Goal: Transaction & Acquisition: Book appointment/travel/reservation

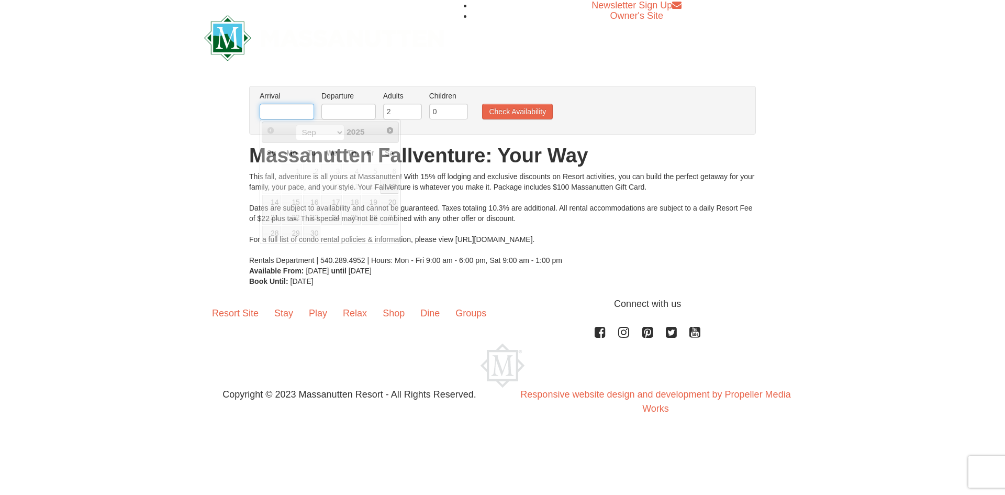
click at [290, 106] on input "text" at bounding box center [287, 112] width 54 height 16
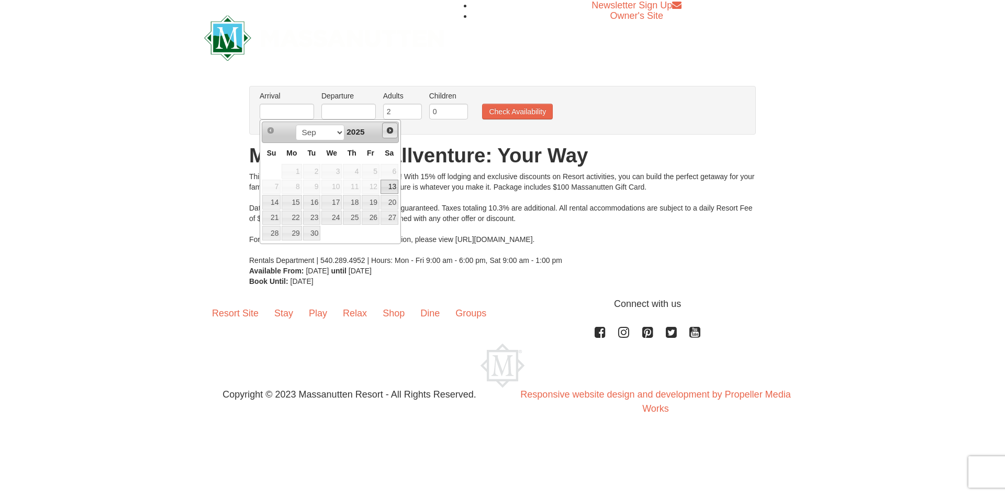
click at [388, 132] on span "Next" at bounding box center [390, 130] width 8 height 8
click at [313, 201] on link "14" at bounding box center [312, 202] width 18 height 15
type input "[DATE]"
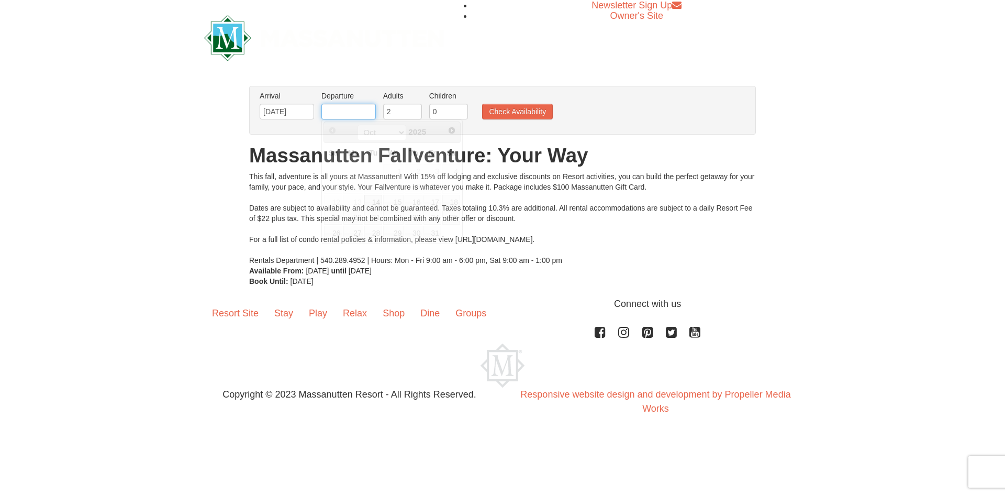
click at [369, 110] on input "text" at bounding box center [348, 112] width 54 height 16
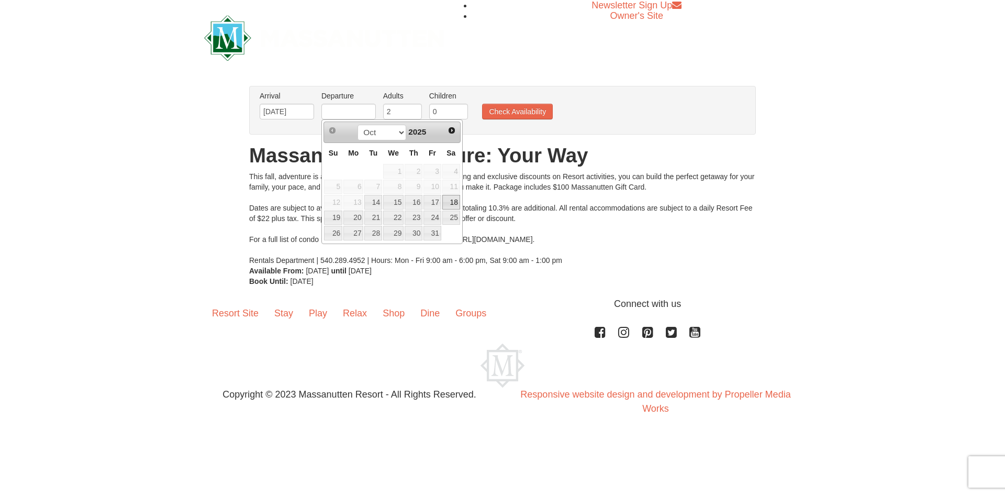
click at [456, 201] on link "18" at bounding box center [451, 202] width 18 height 15
type input "[DATE]"
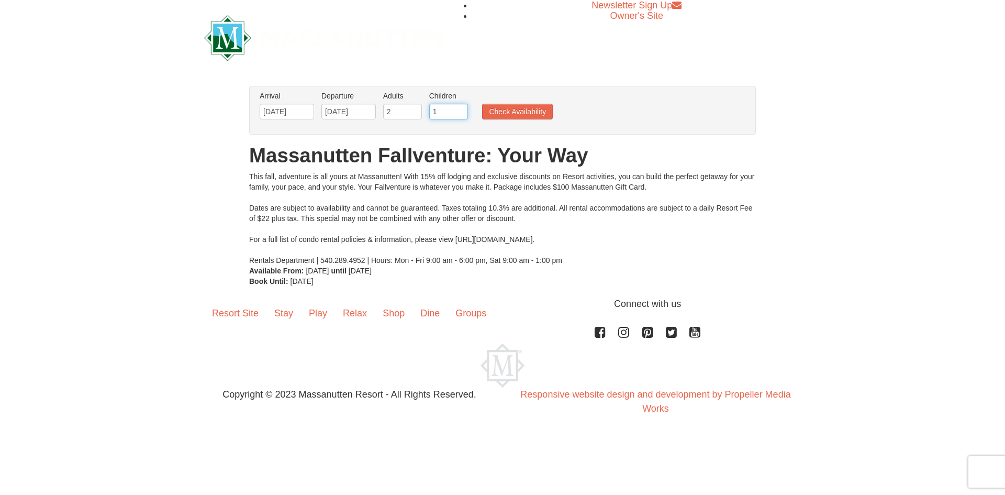
click at [461, 108] on input "1" at bounding box center [448, 112] width 39 height 16
click at [461, 108] on input "2" at bounding box center [448, 112] width 39 height 16
type input "3"
click at [461, 108] on input "3" at bounding box center [448, 112] width 39 height 16
click at [524, 112] on button "Check Availability" at bounding box center [517, 112] width 71 height 16
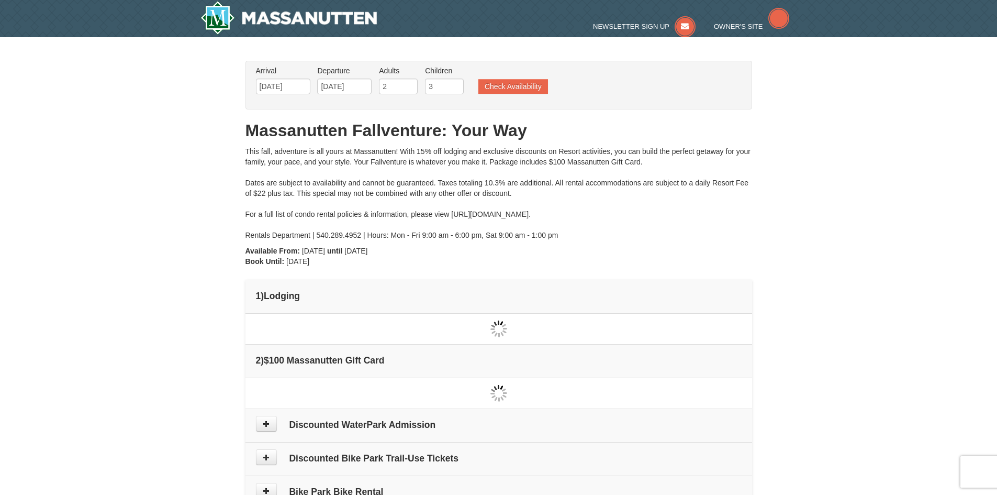
type input "[DATE]"
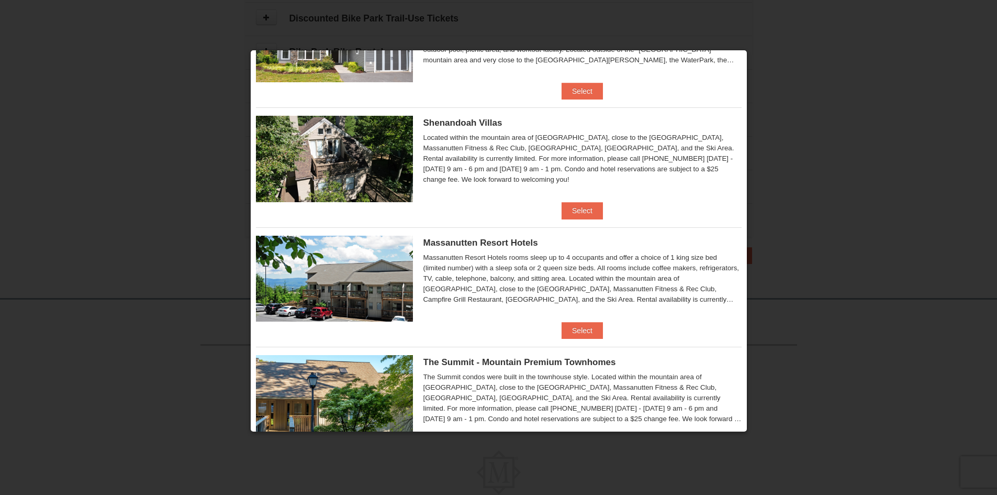
scroll to position [183, 0]
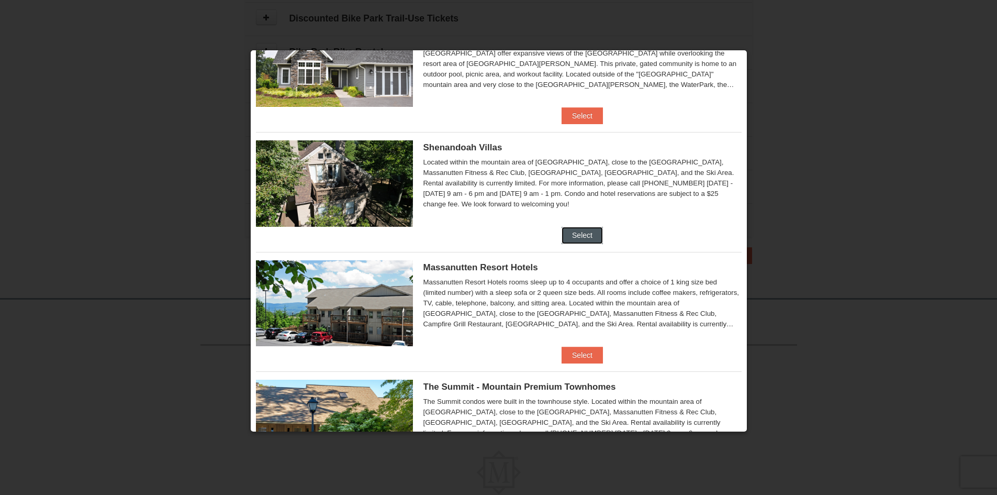
click at [578, 237] on button "Select" at bounding box center [582, 235] width 41 height 17
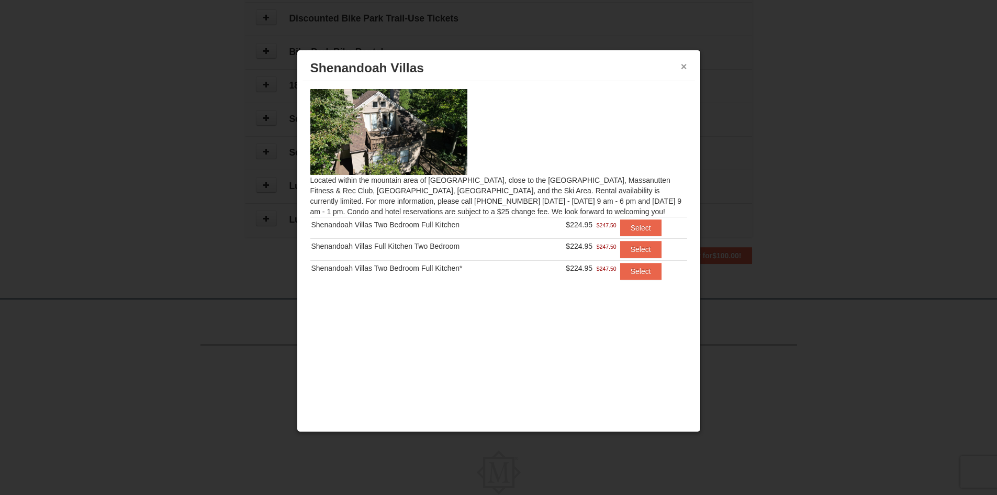
click at [684, 65] on button "×" at bounding box center [684, 66] width 6 height 10
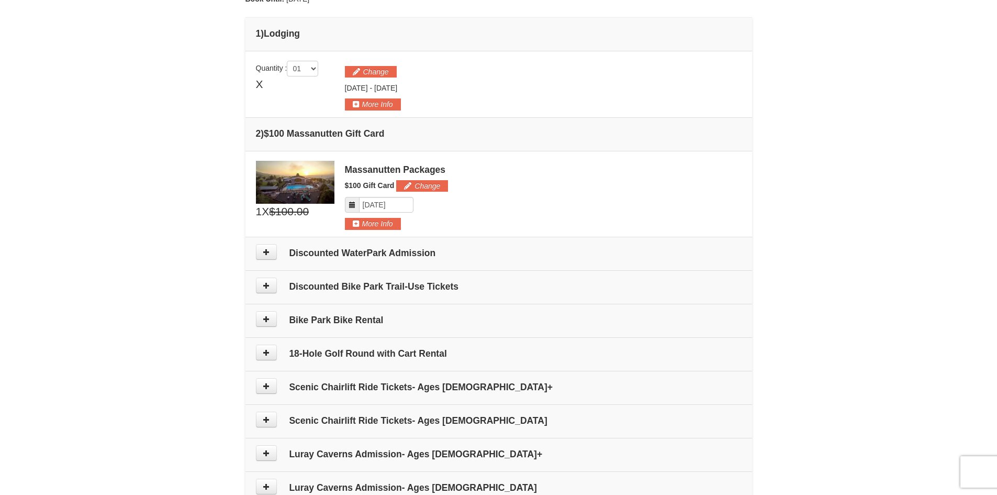
scroll to position [268, 0]
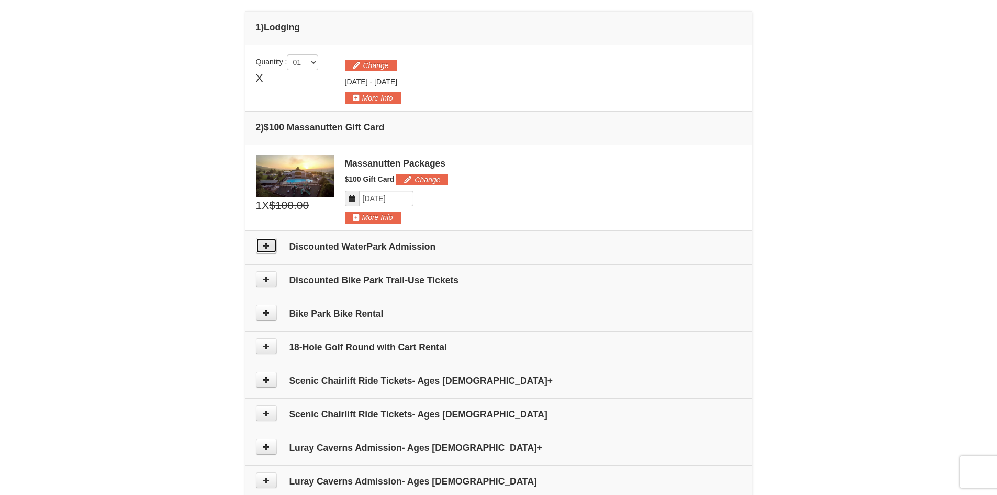
click at [267, 245] on icon at bounding box center [266, 245] width 7 height 7
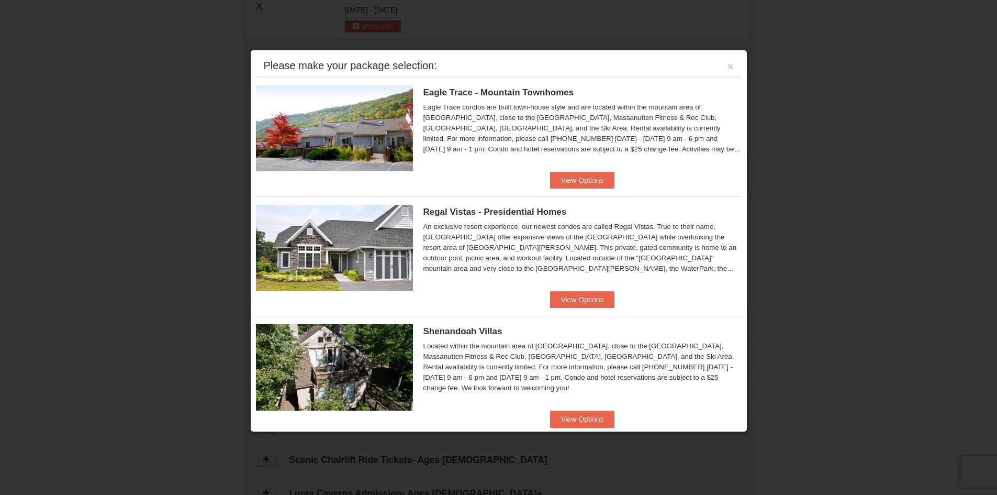
scroll to position [322, 0]
click at [582, 181] on button "View Options" at bounding box center [582, 180] width 64 height 17
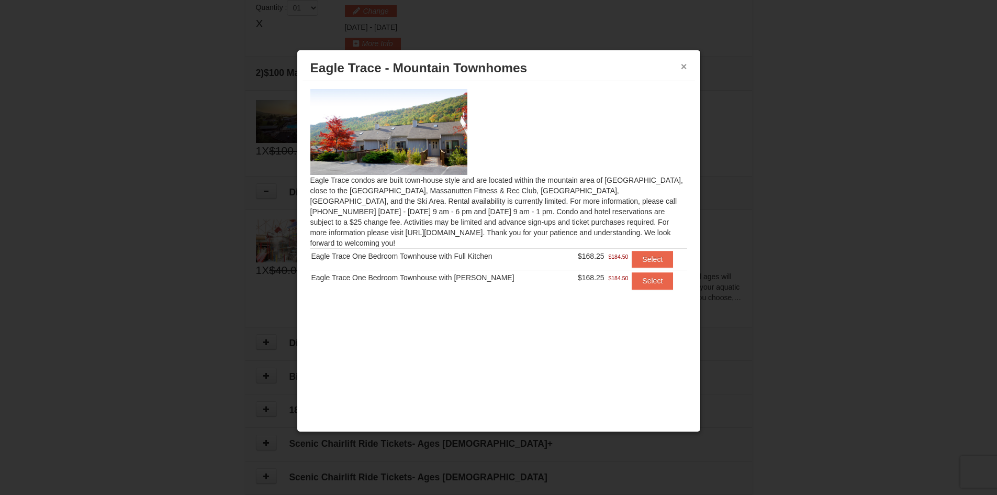
click at [686, 67] on button "×" at bounding box center [684, 66] width 6 height 10
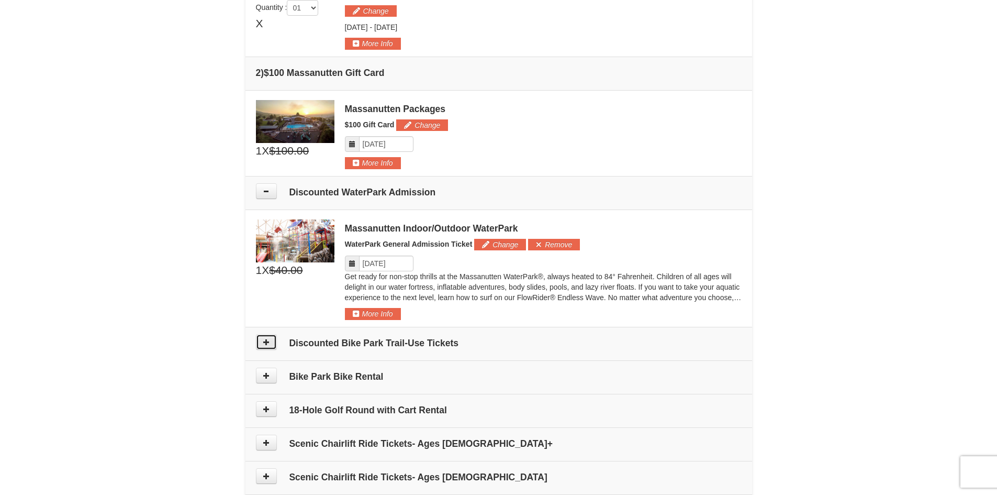
click at [269, 341] on icon at bounding box center [266, 341] width 7 height 7
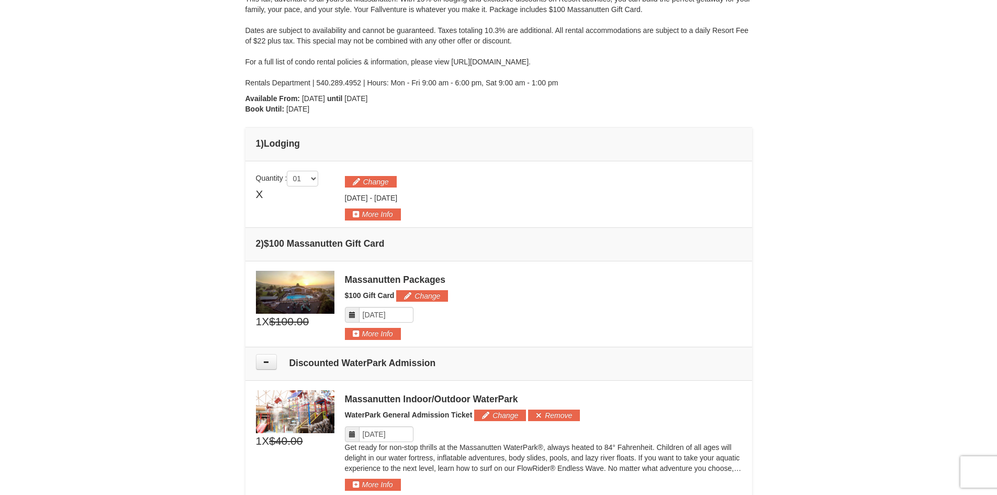
scroll to position [126, 0]
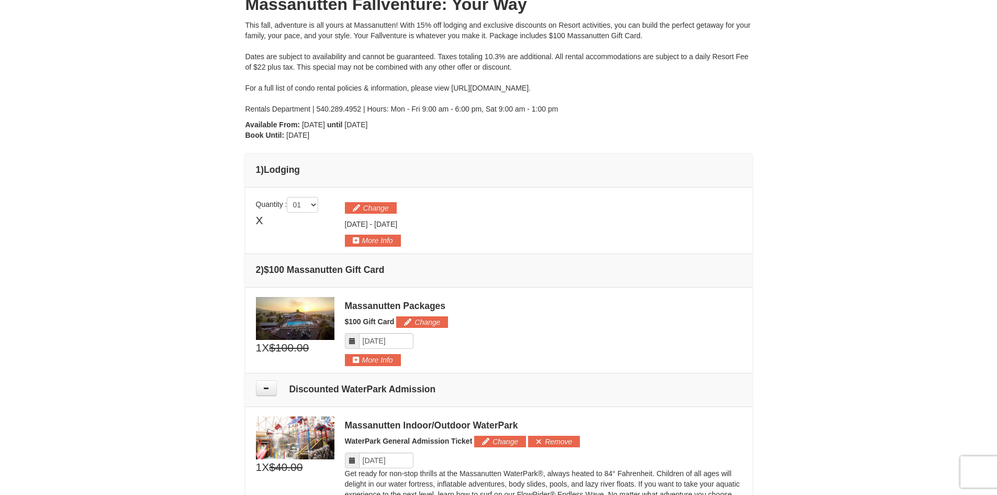
click at [291, 172] on h4 "1 ) Lodging" at bounding box center [499, 169] width 486 height 10
click at [374, 208] on button "Change" at bounding box center [371, 208] width 52 height 12
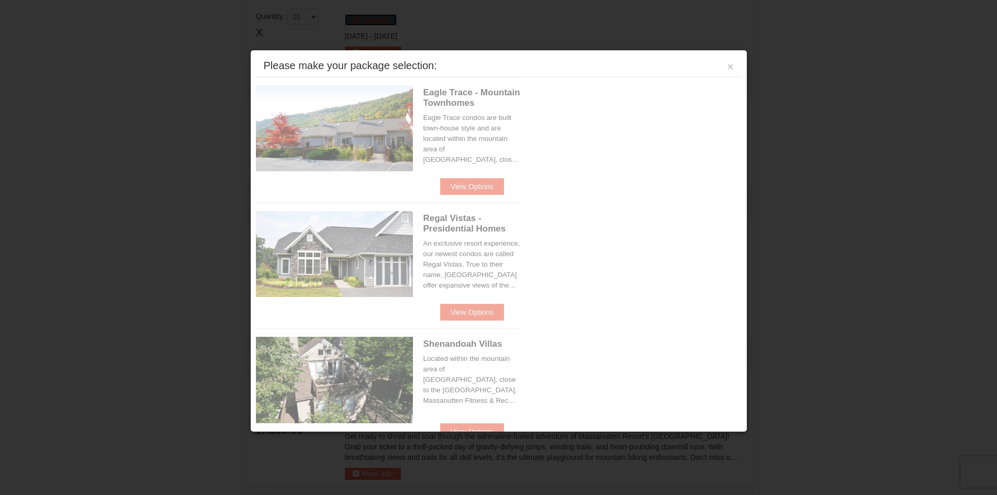
scroll to position [322, 0]
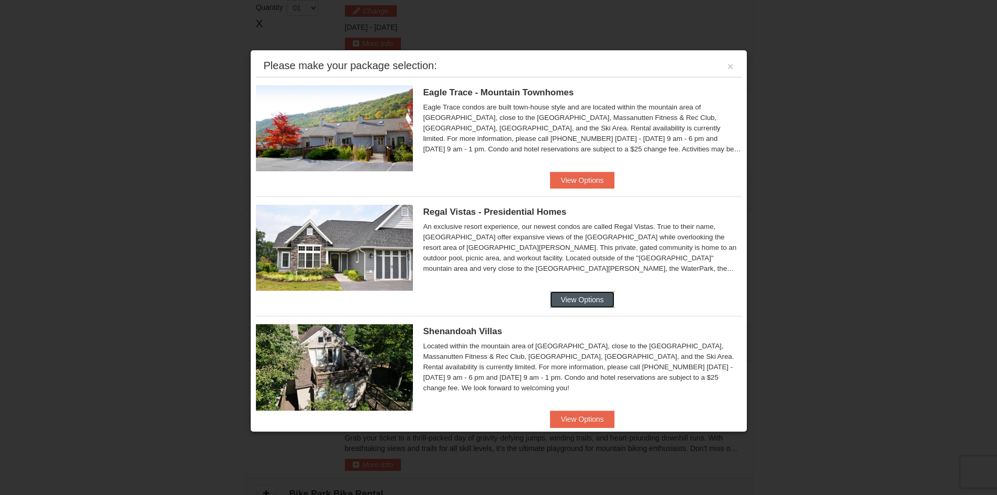
click at [570, 300] on button "View Options" at bounding box center [582, 299] width 64 height 17
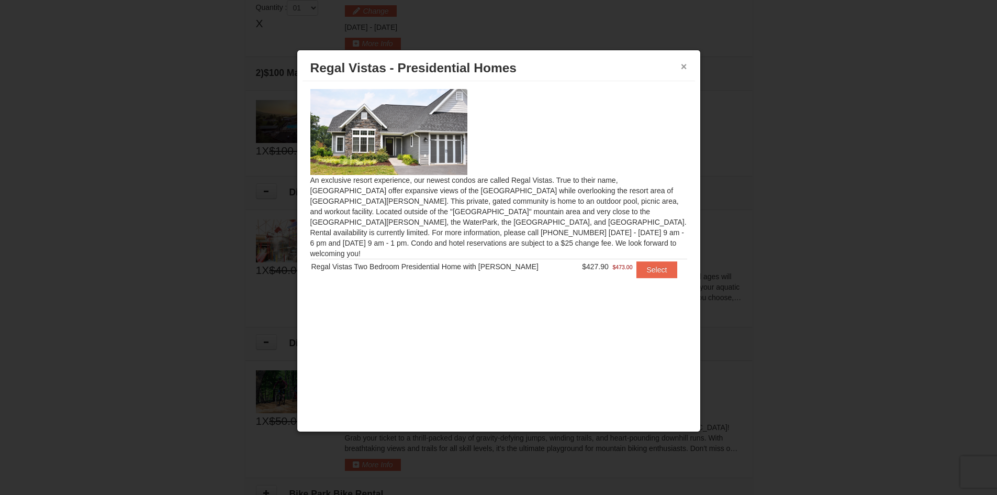
click at [682, 65] on button "×" at bounding box center [684, 66] width 6 height 10
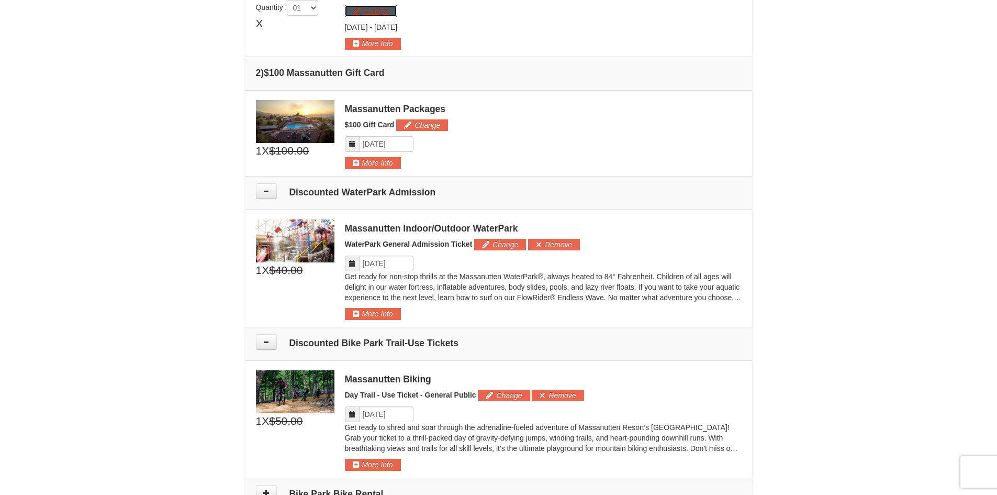
click at [373, 12] on button "Change" at bounding box center [371, 11] width 52 height 12
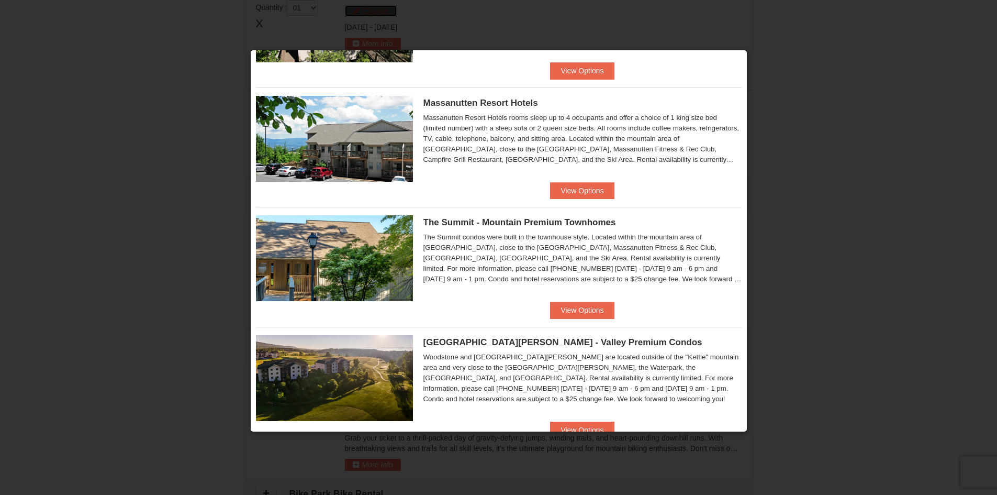
scroll to position [366, 0]
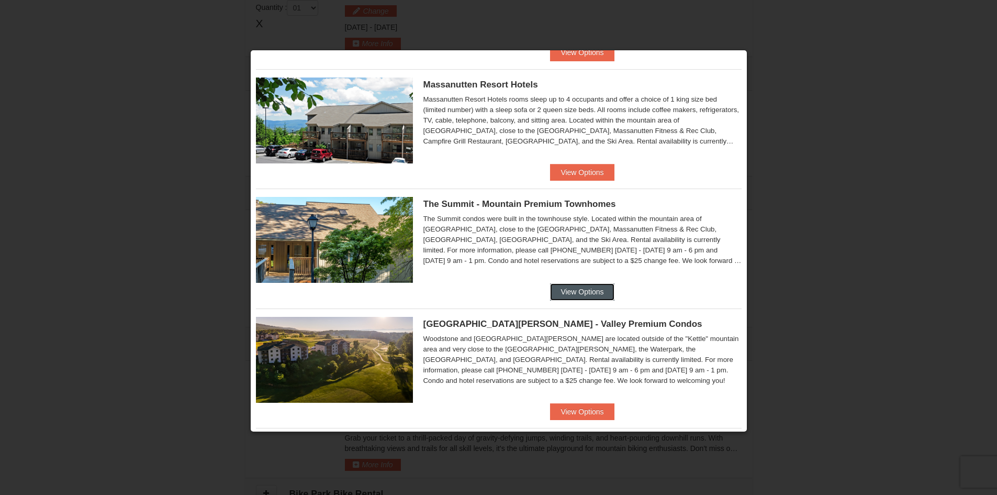
click at [570, 293] on button "View Options" at bounding box center [582, 291] width 64 height 17
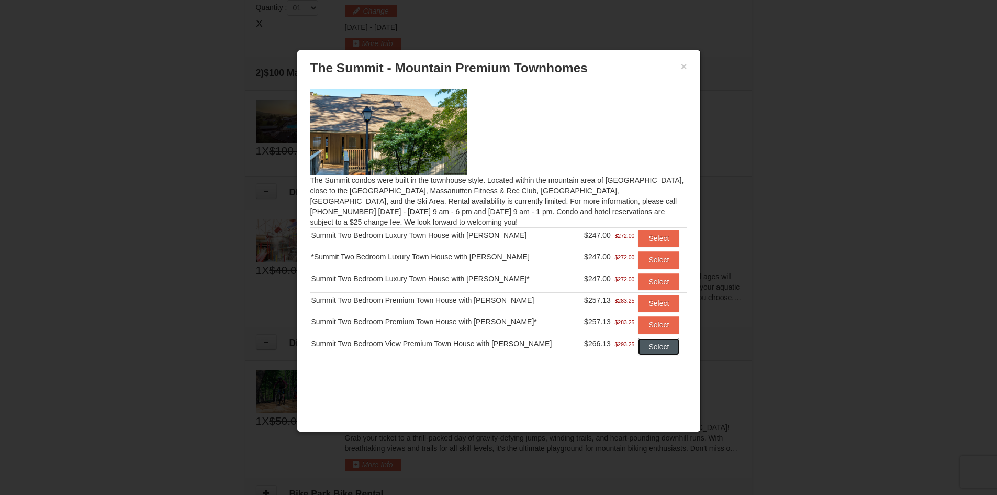
click at [646, 345] on button "Select" at bounding box center [658, 346] width 41 height 17
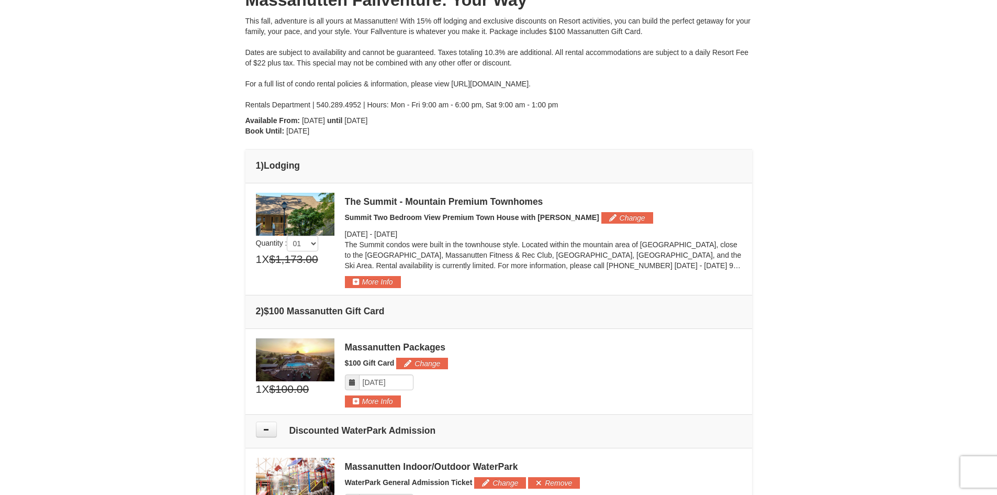
scroll to position [113, 0]
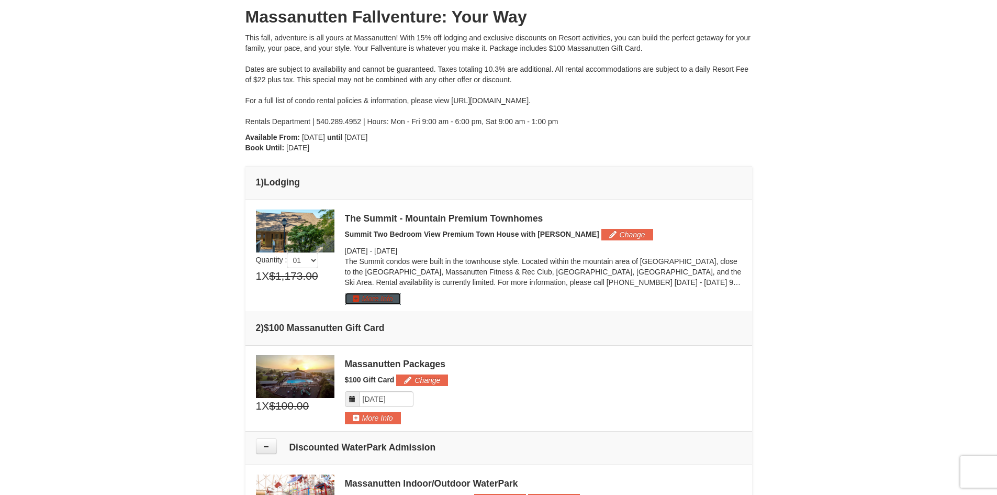
click at [372, 299] on button "More Info" at bounding box center [373, 299] width 56 height 12
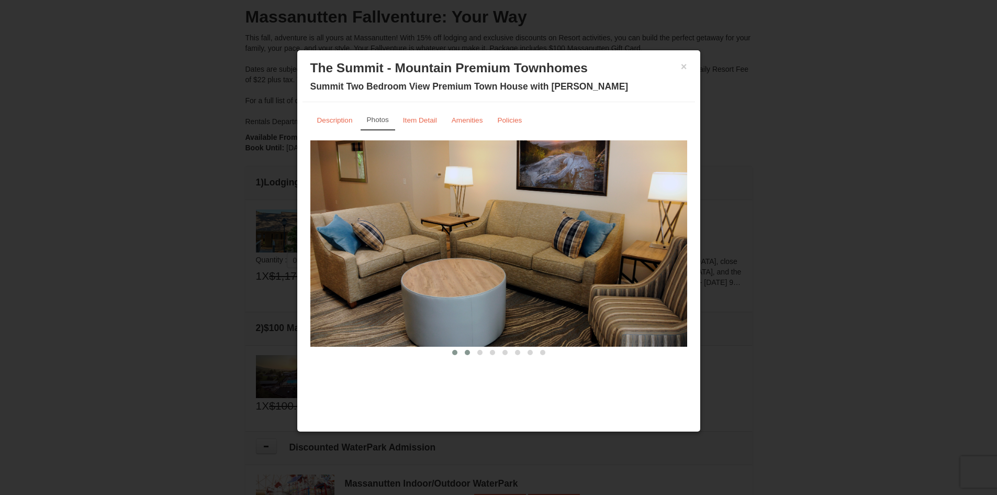
click at [467, 350] on span at bounding box center [467, 352] width 5 height 5
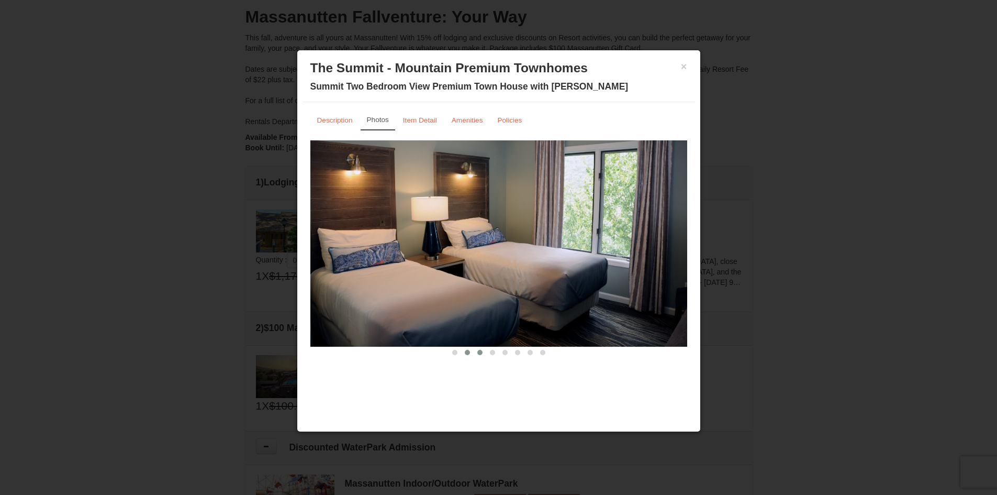
click at [481, 353] on span at bounding box center [479, 352] width 5 height 5
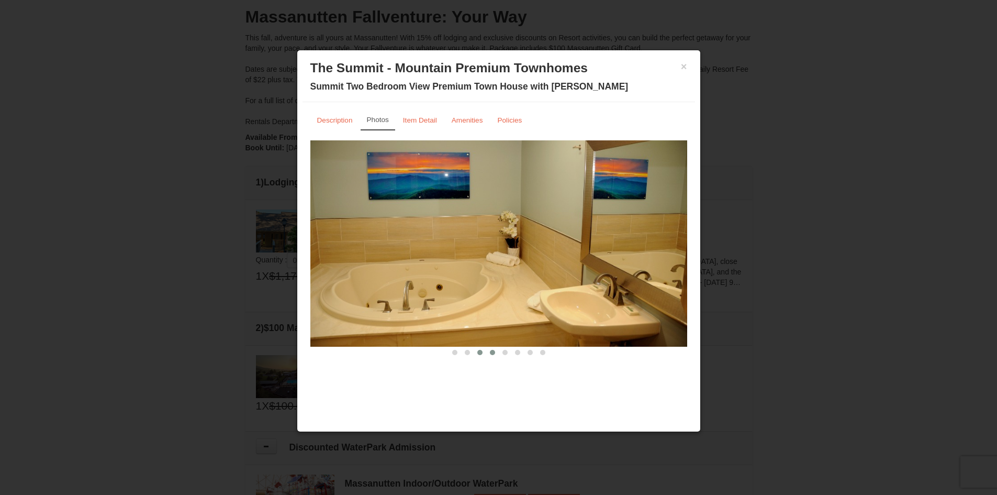
click at [491, 353] on span at bounding box center [492, 352] width 5 height 5
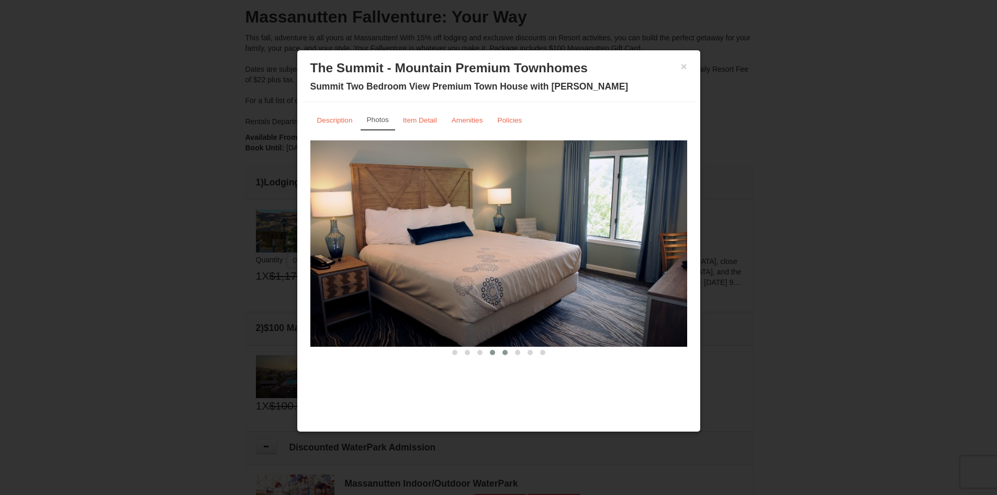
click at [507, 352] on span at bounding box center [504, 352] width 5 height 5
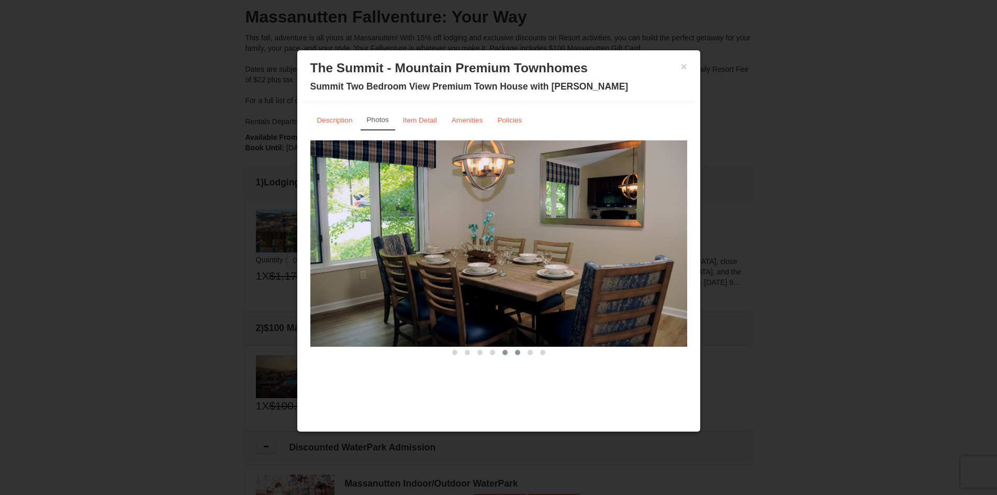
click at [517, 353] on span at bounding box center [517, 352] width 5 height 5
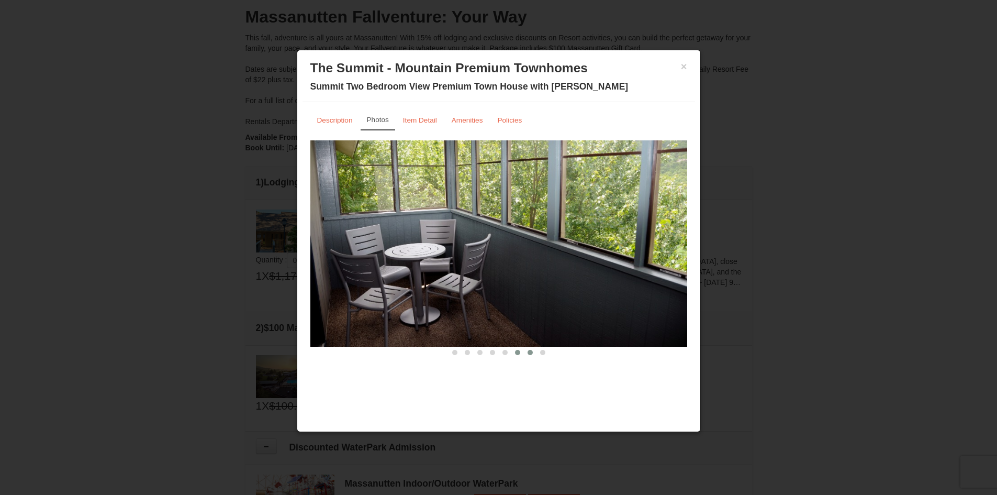
click at [530, 353] on span at bounding box center [530, 352] width 5 height 5
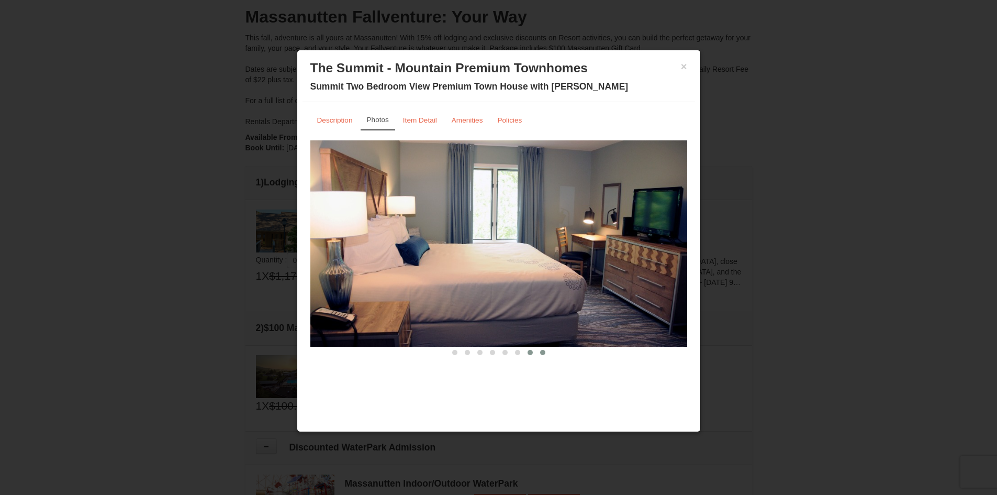
click at [541, 352] on span at bounding box center [542, 352] width 5 height 5
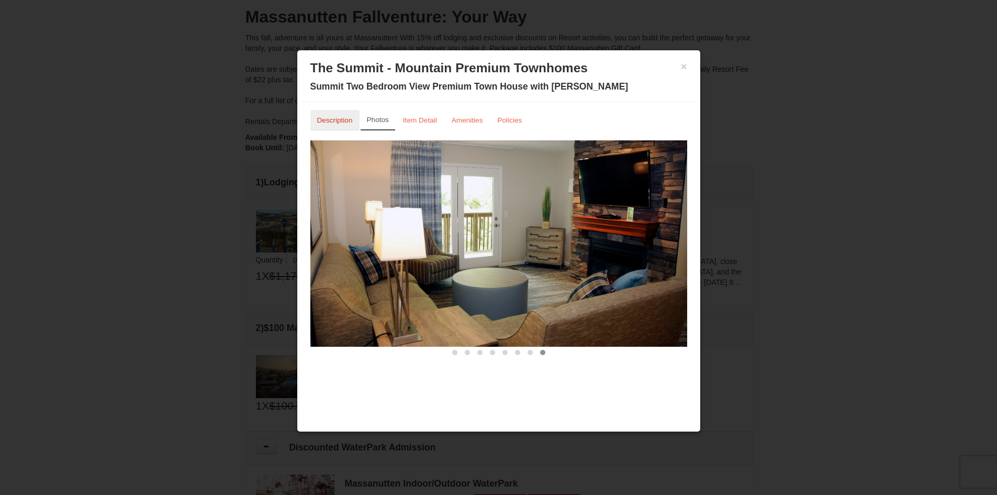
click at [329, 116] on small "Description" at bounding box center [335, 120] width 36 height 8
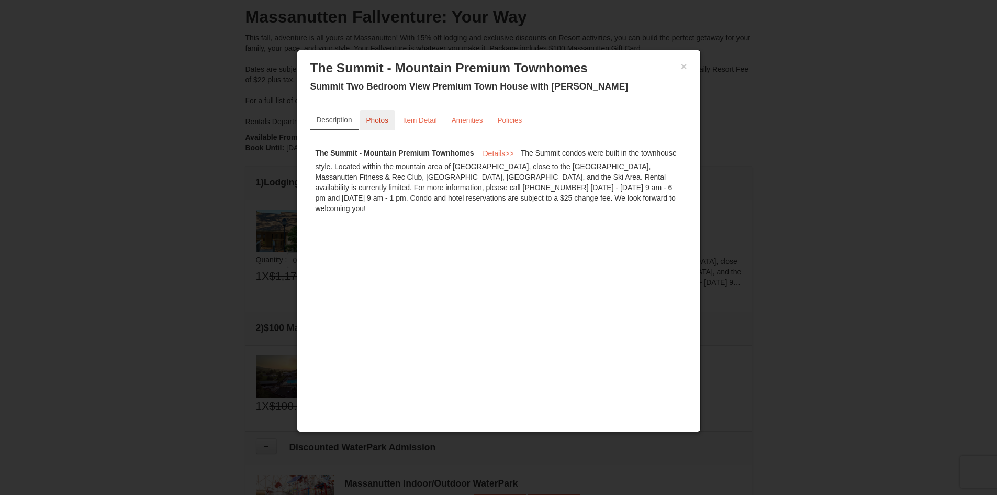
click at [374, 117] on small "Photos" at bounding box center [377, 120] width 22 height 8
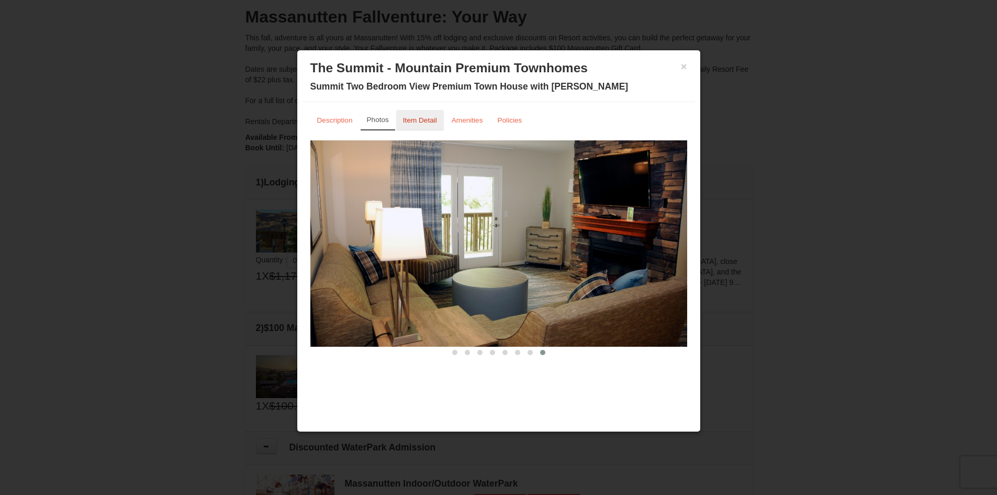
click at [411, 118] on small "Item Detail" at bounding box center [420, 120] width 34 height 8
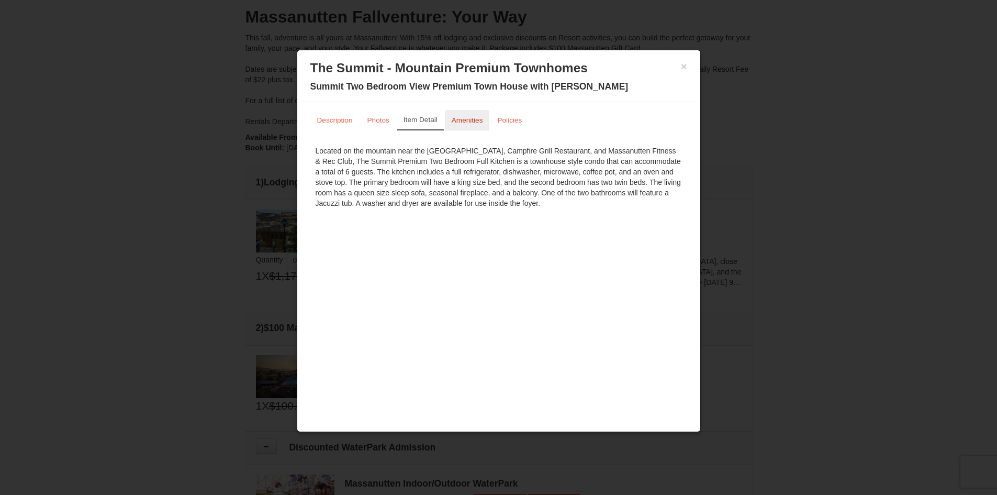
click at [460, 121] on small "Amenities" at bounding box center [467, 120] width 31 height 8
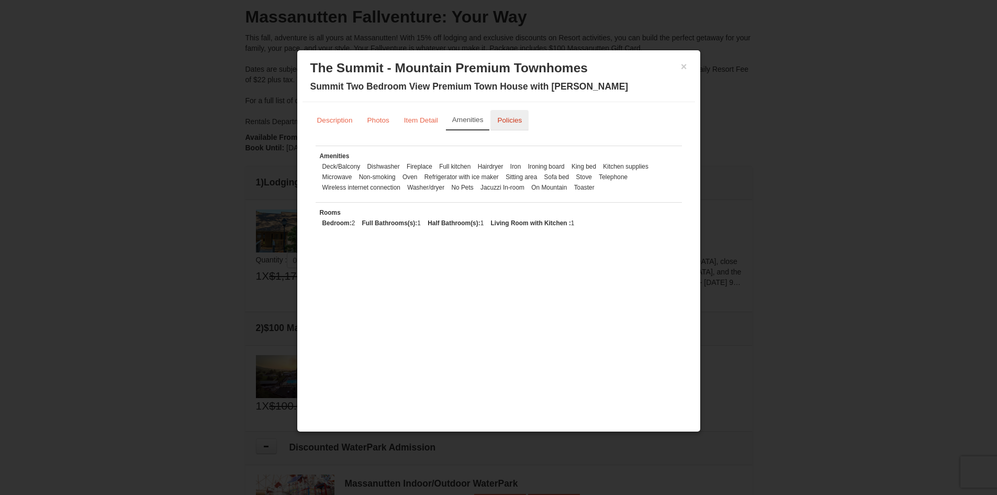
click at [510, 120] on small "Policies" at bounding box center [509, 120] width 25 height 8
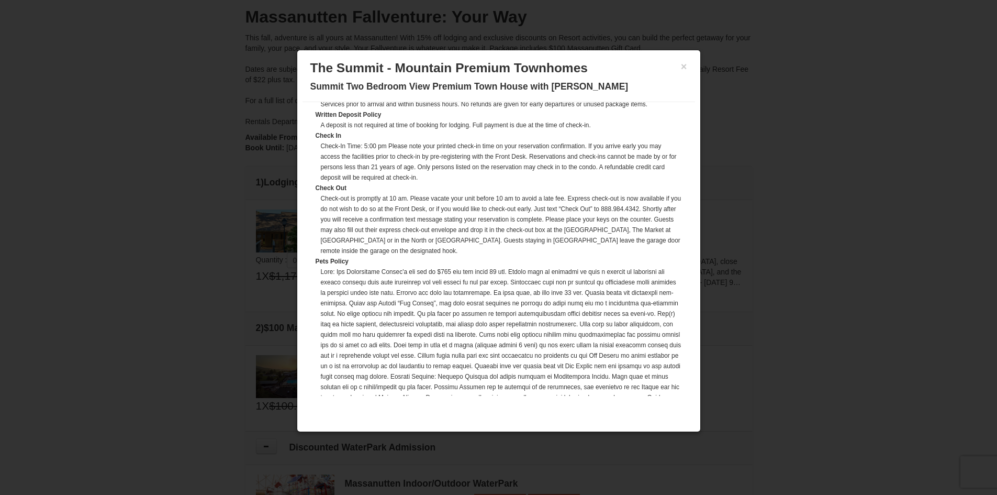
scroll to position [157, 0]
